Goal: Navigation & Orientation: Find specific page/section

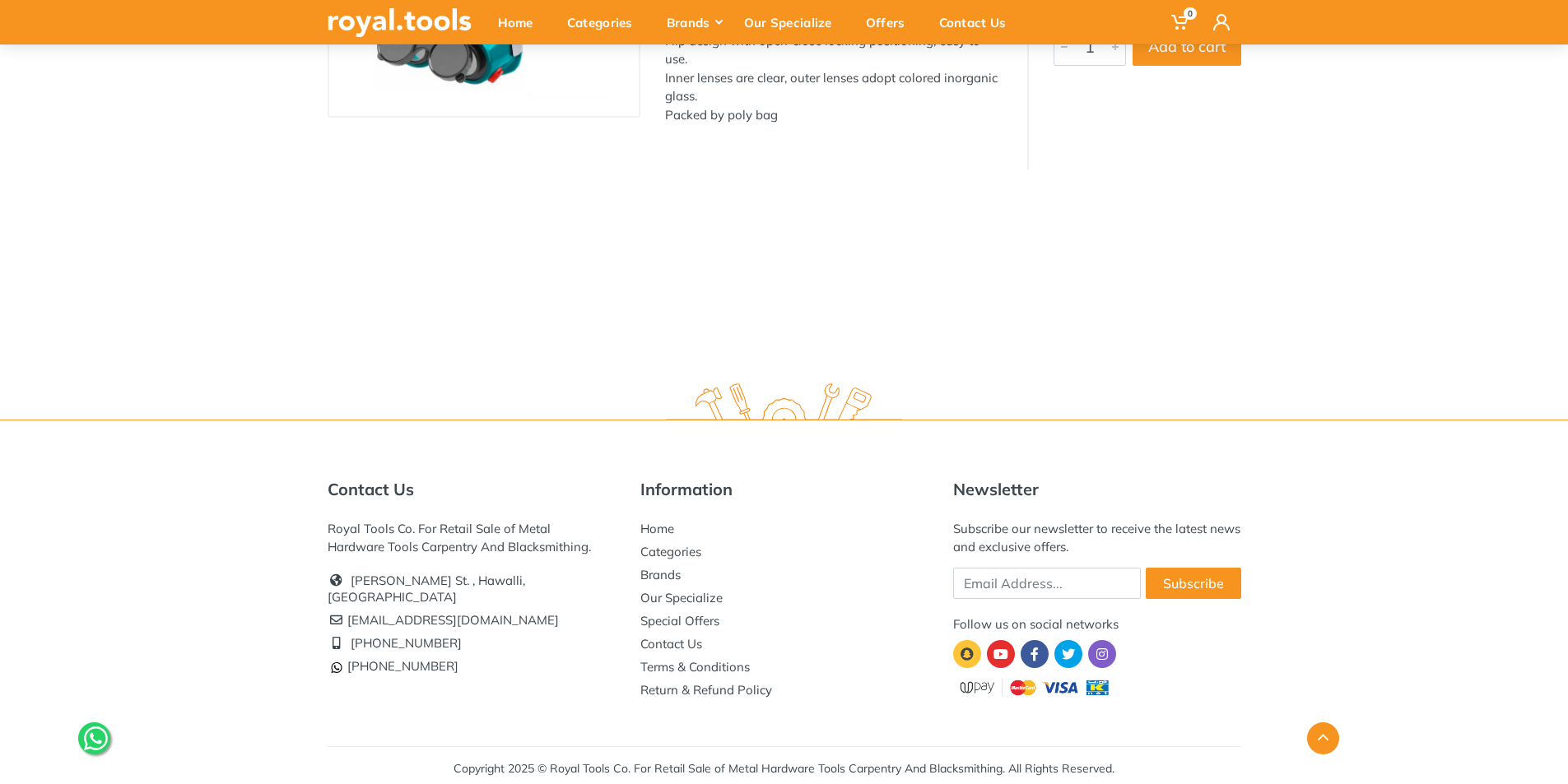
scroll to position [322, 0]
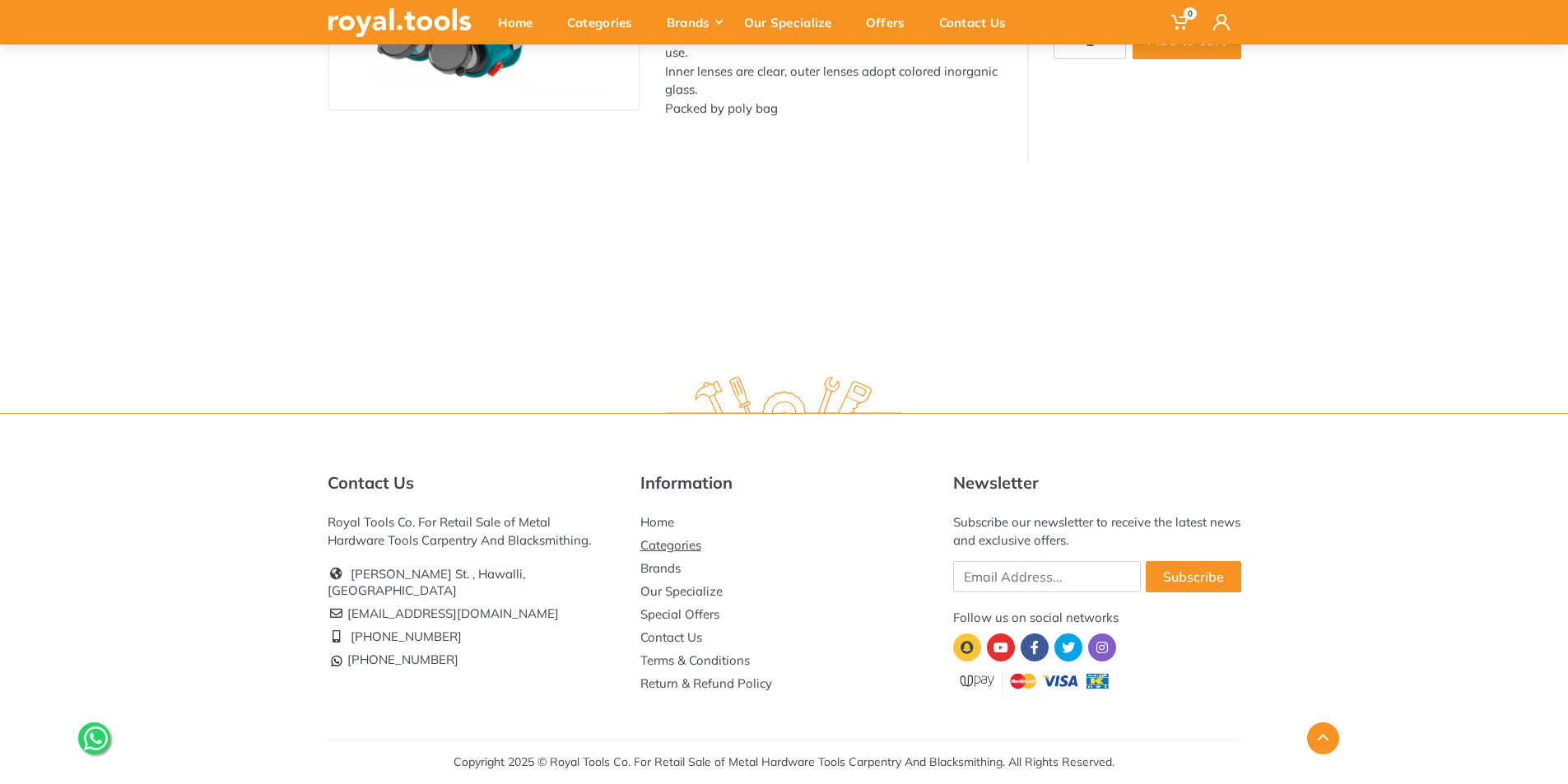
click at [665, 543] on link "Categories" at bounding box center [671, 545] width 61 height 16
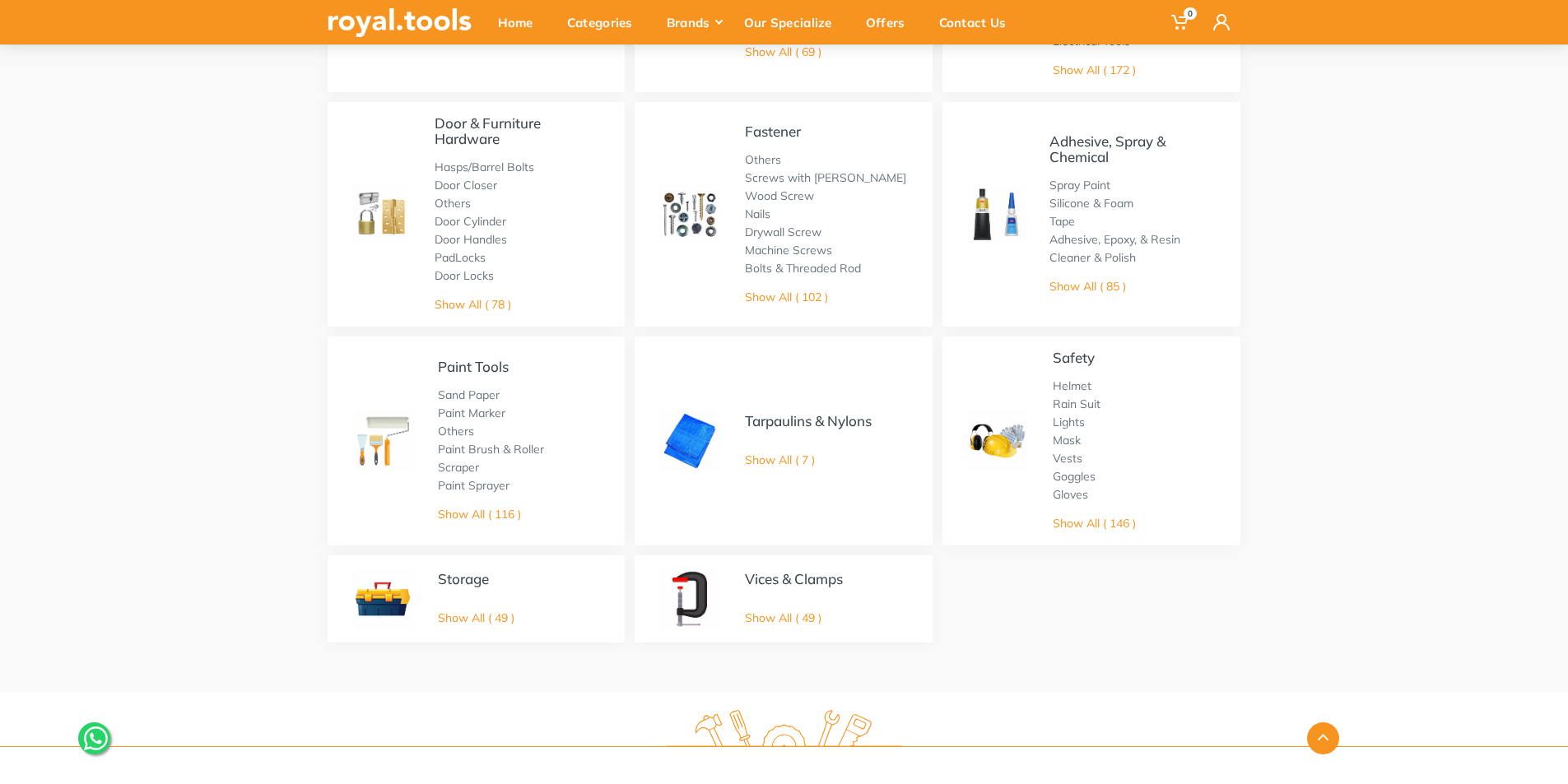
scroll to position [823, 0]
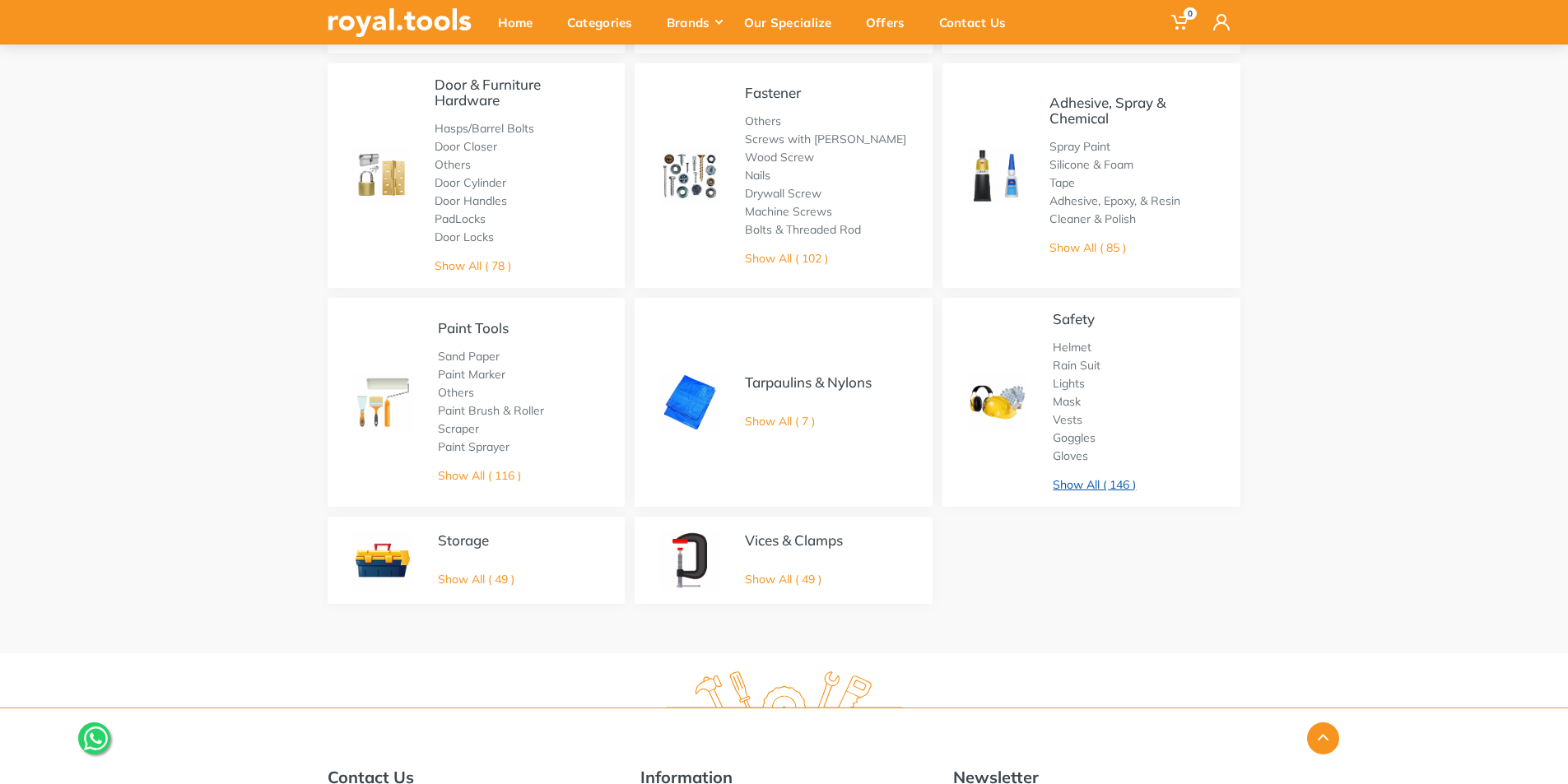
click at [1081, 482] on link "Show All ( 146 )" at bounding box center [1094, 484] width 83 height 15
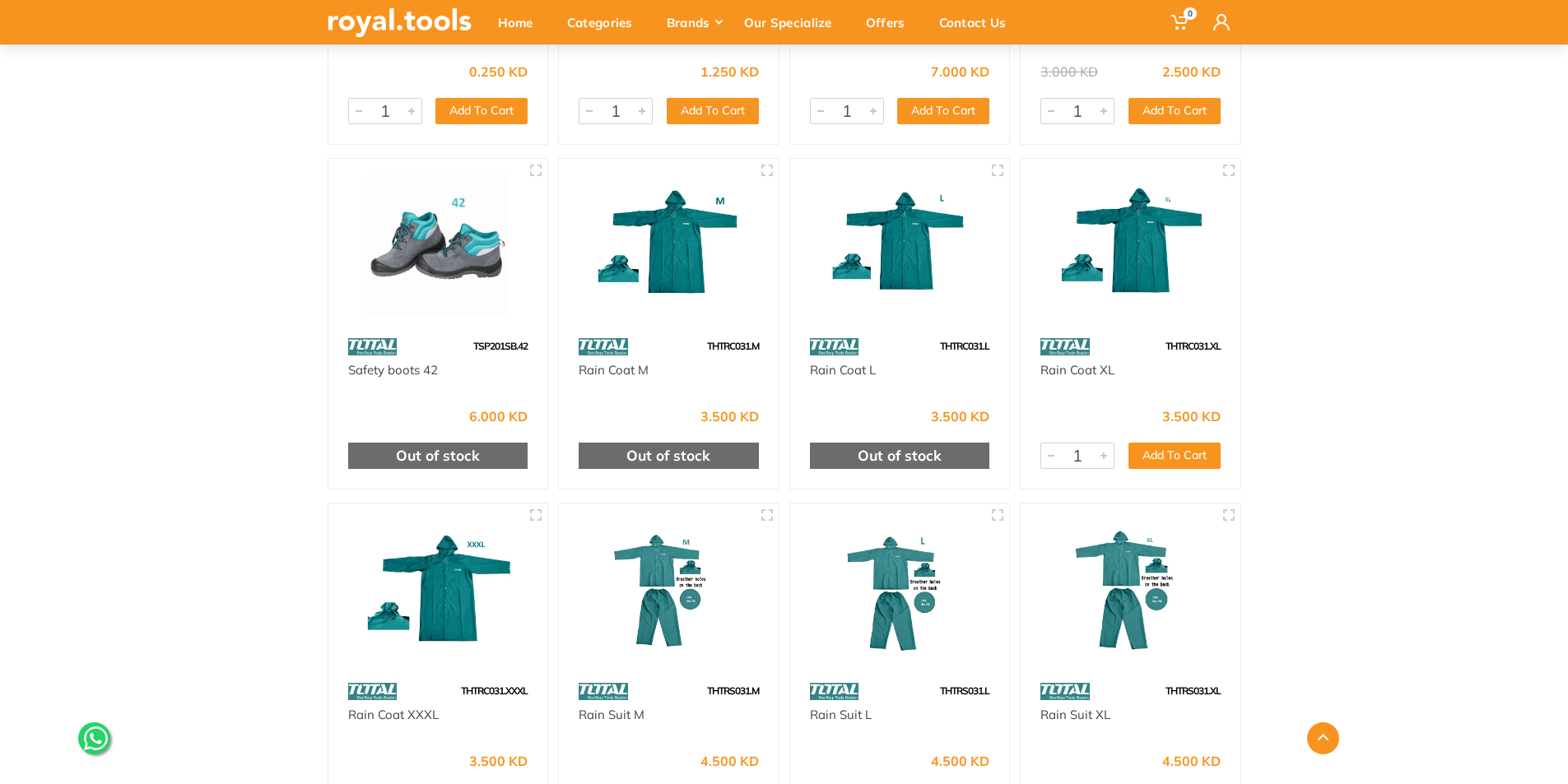
scroll to position [4359, 0]
